Goal: Complete application form

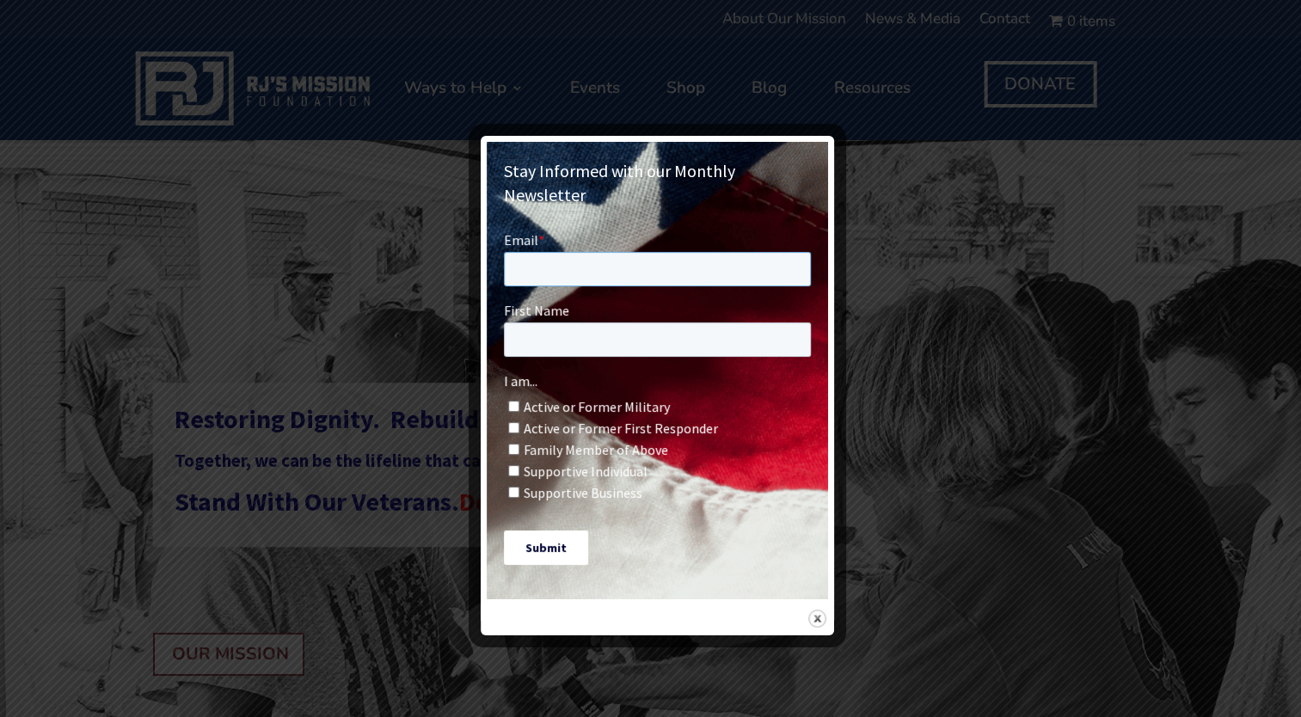
click at [602, 273] on input "Email *" at bounding box center [656, 269] width 307 height 34
type input "[EMAIL_ADDRESS][DOMAIN_NAME]"
click at [572, 341] on input "First Name" at bounding box center [656, 339] width 307 height 34
type input "j"
type input "[PERSON_NAME]"
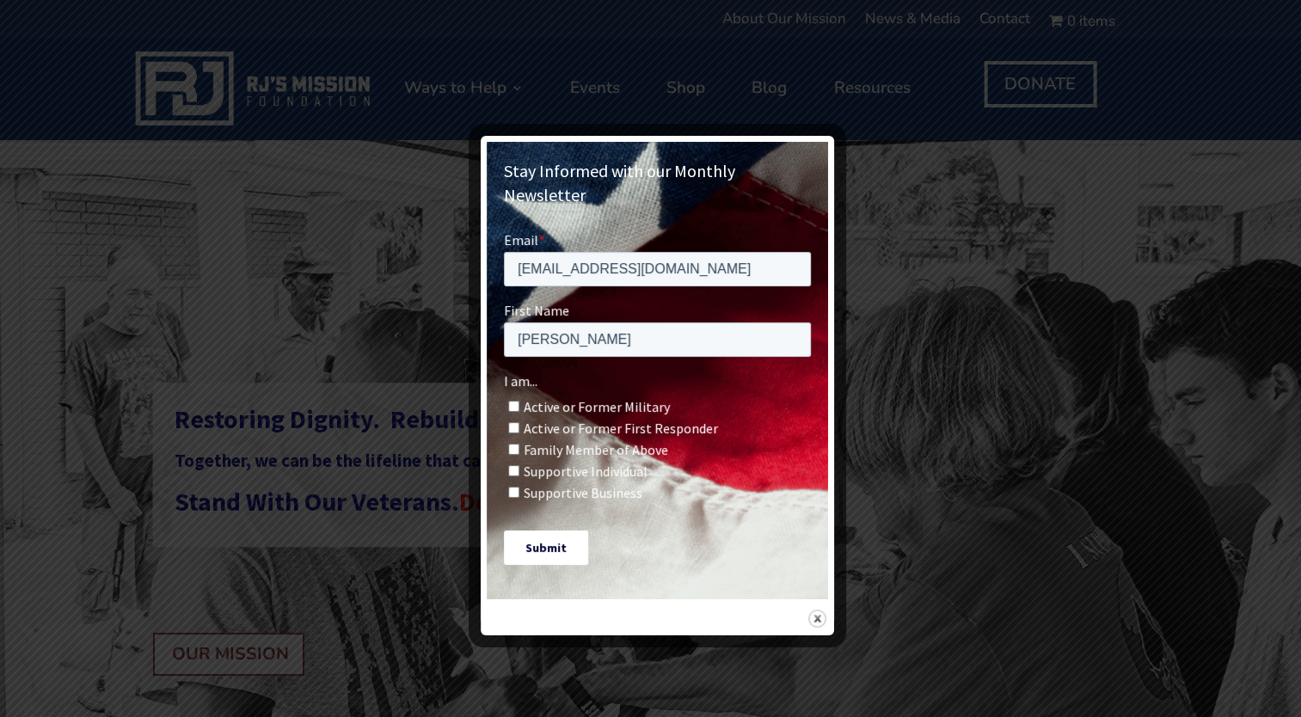
click at [518, 445] on input "Family Member of Above" at bounding box center [512, 449] width 11 height 11
checkbox input "true"
click at [513, 490] on input "Supportive Business" at bounding box center [512, 492] width 11 height 11
checkbox input "true"
click at [511, 471] on input "Supportive Individual" at bounding box center [512, 470] width 11 height 11
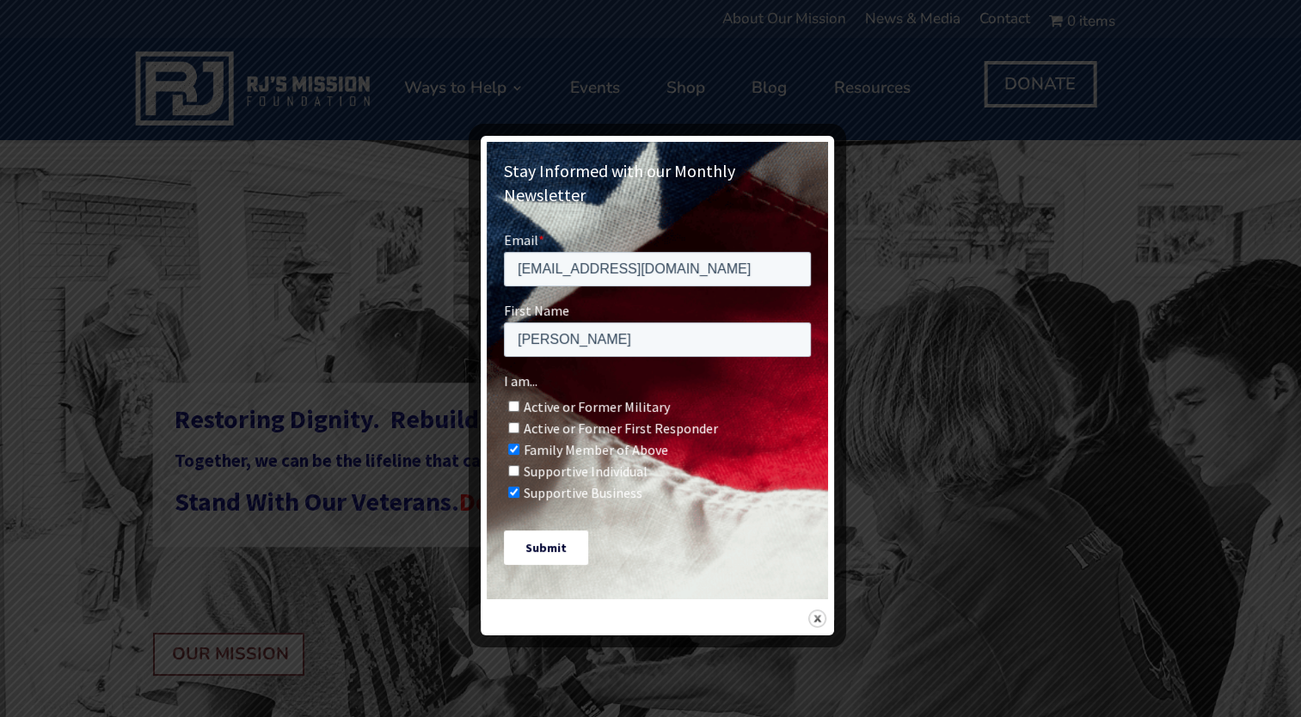
checkbox input "true"
click at [553, 559] on input "Submit" at bounding box center [545, 548] width 84 height 34
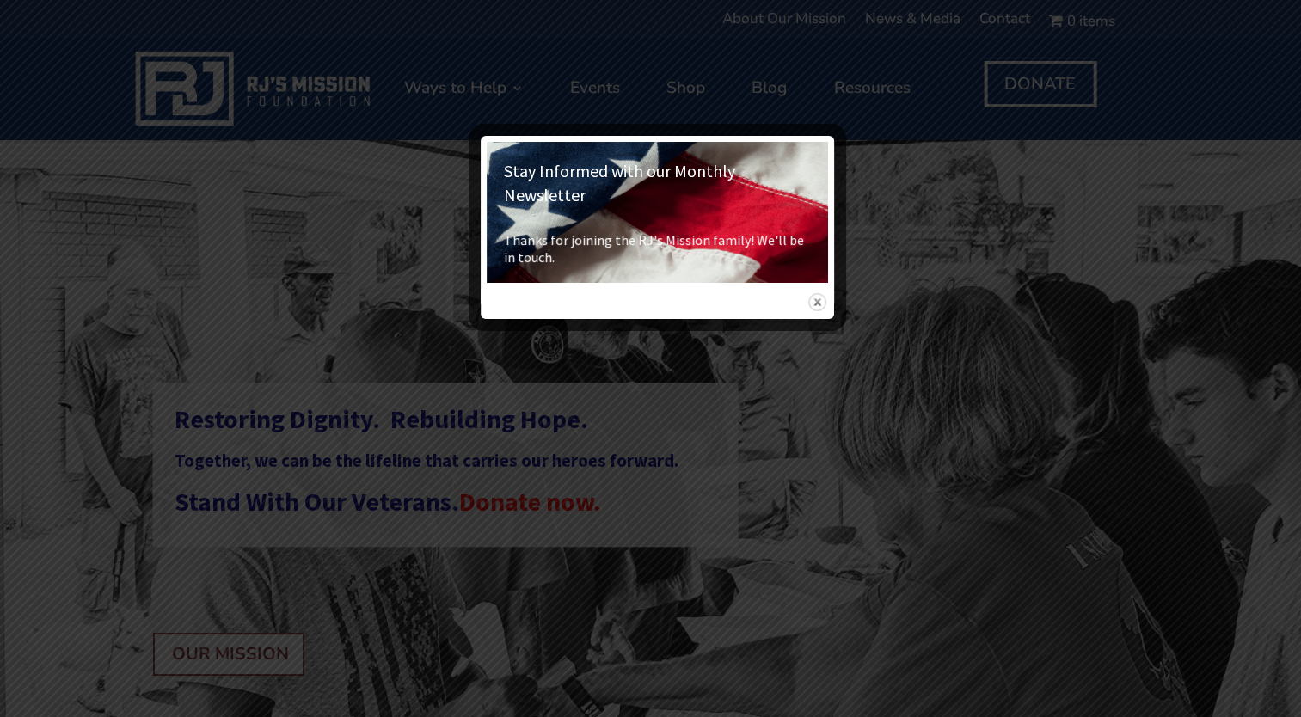
click at [817, 293] on img at bounding box center [817, 302] width 18 height 18
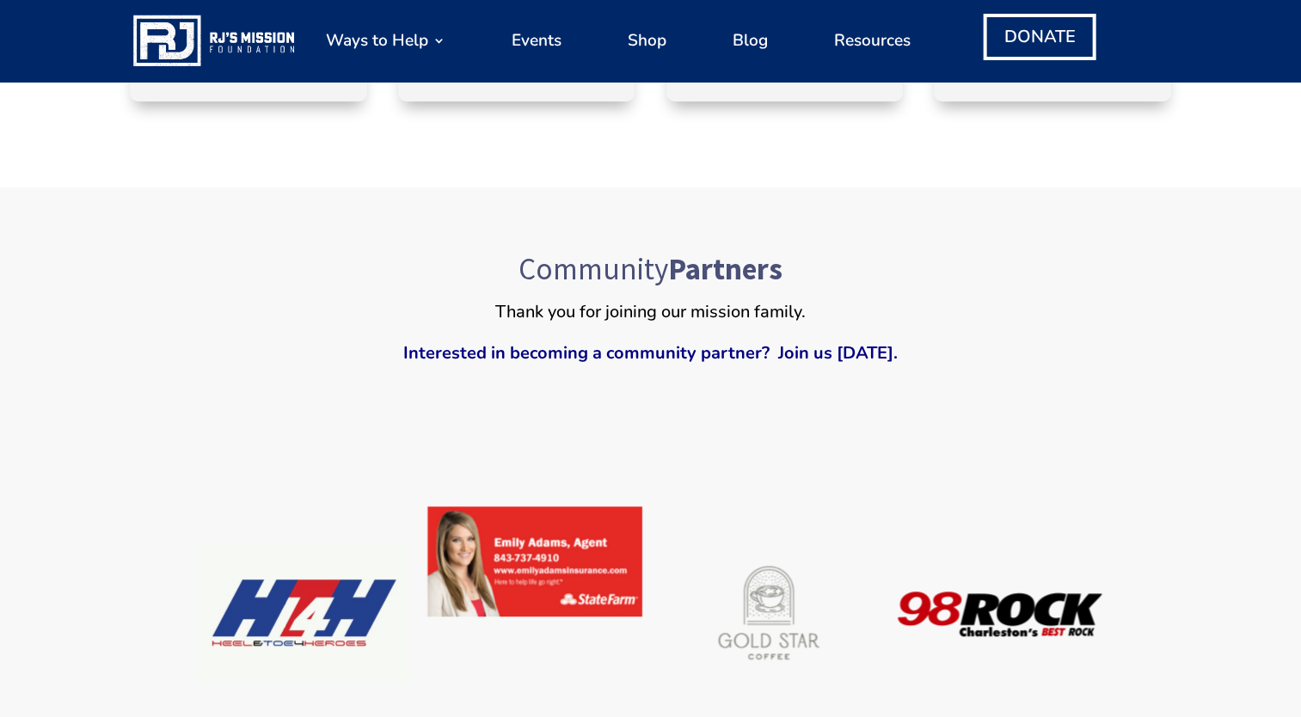
scroll to position [1032, 0]
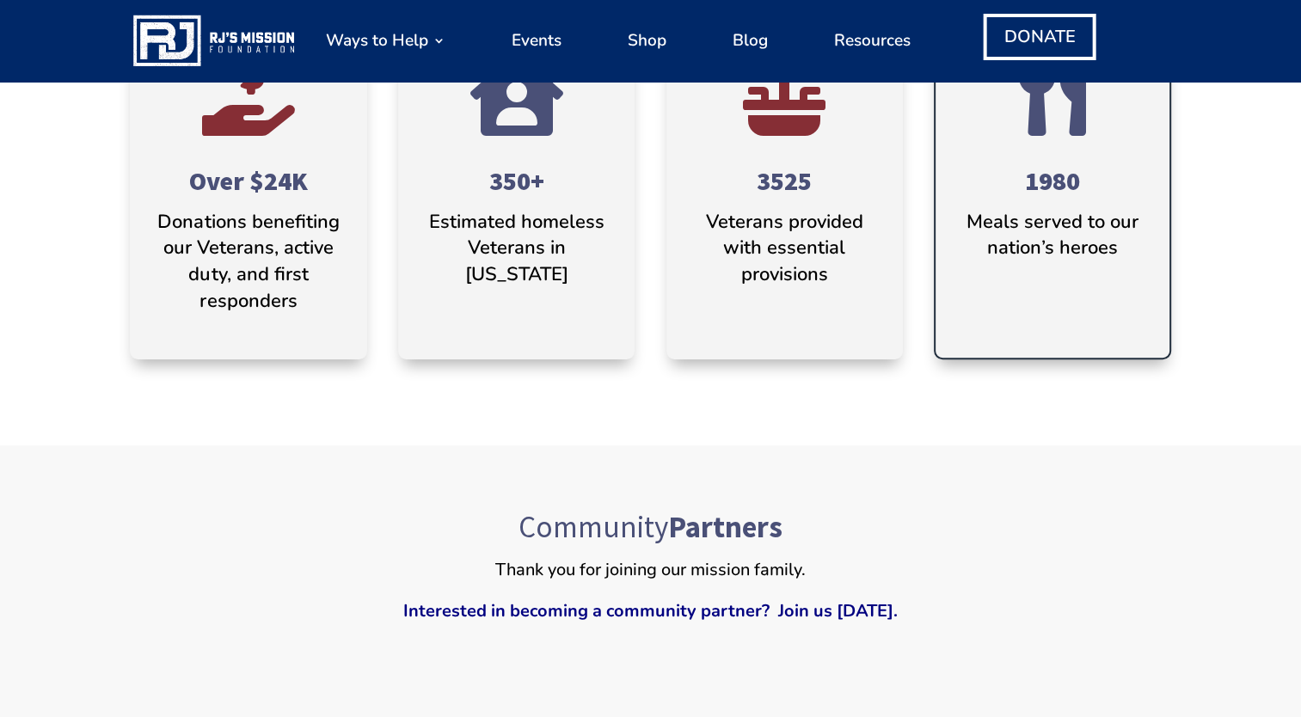
click at [1045, 206] on h4 "1980" at bounding box center [1051, 185] width 181 height 47
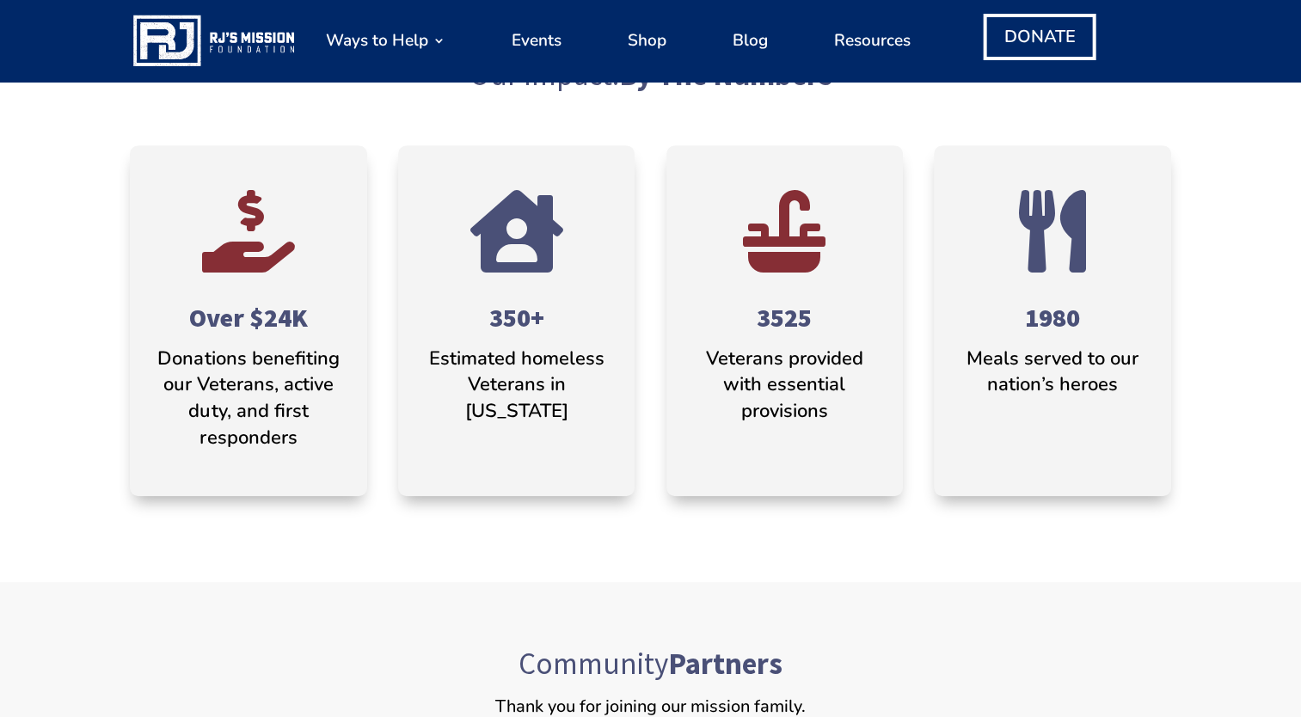
scroll to position [0, 0]
